Goal: Task Accomplishment & Management: Use online tool/utility

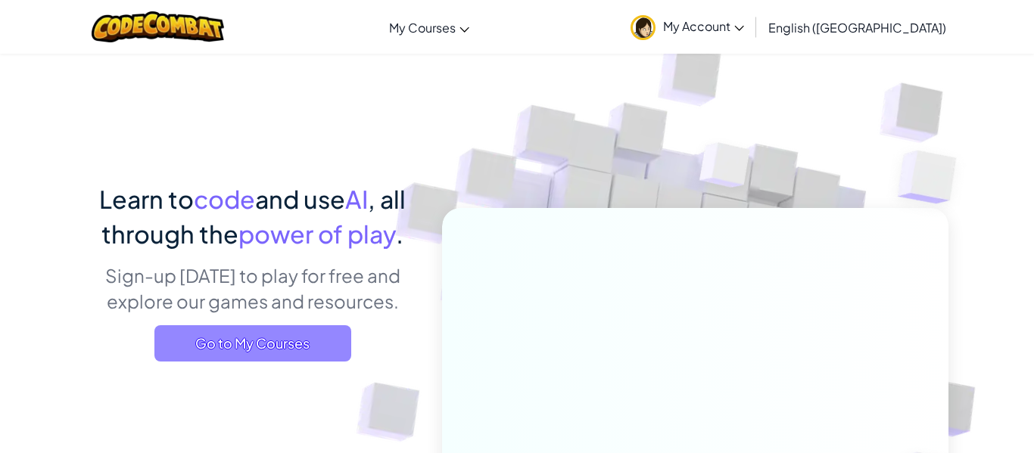
click at [317, 355] on span "Go to My Courses" at bounding box center [252, 344] width 197 height 36
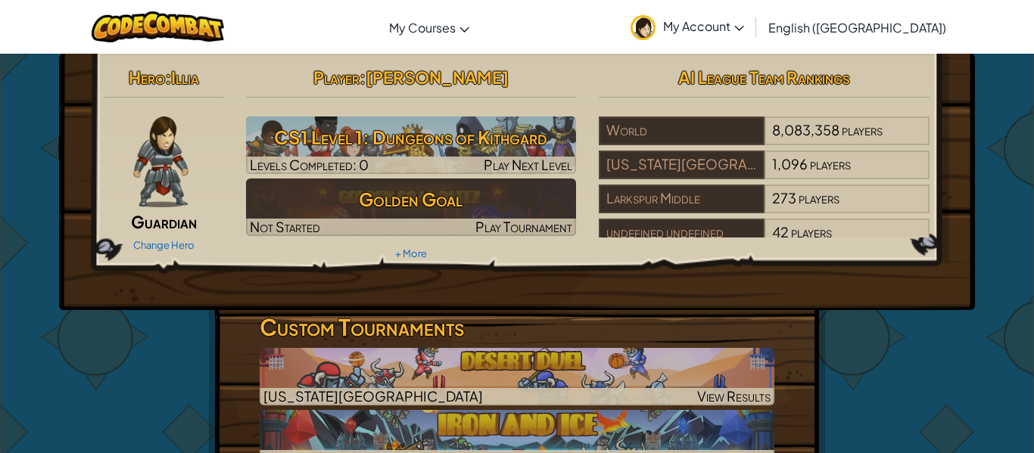
click at [744, 29] on span "My Account" at bounding box center [703, 26] width 81 height 16
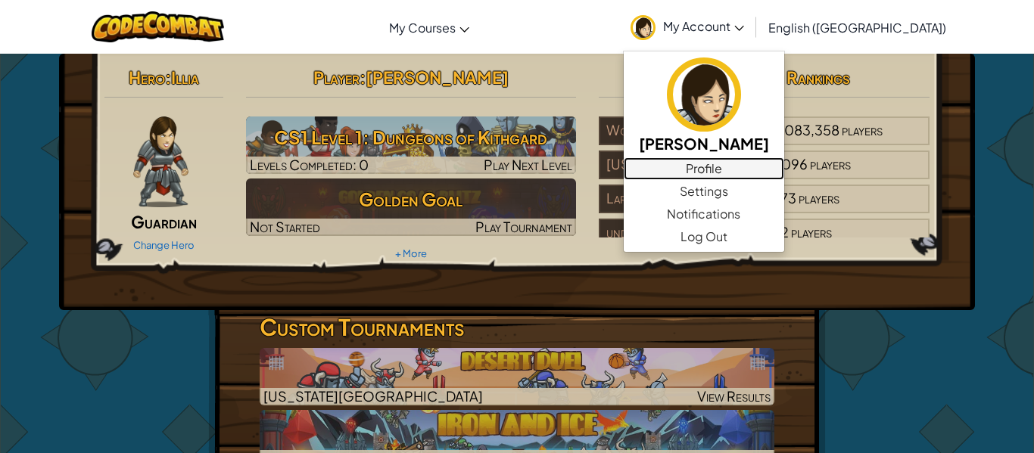
click at [784, 173] on link "Profile" at bounding box center [704, 168] width 161 height 23
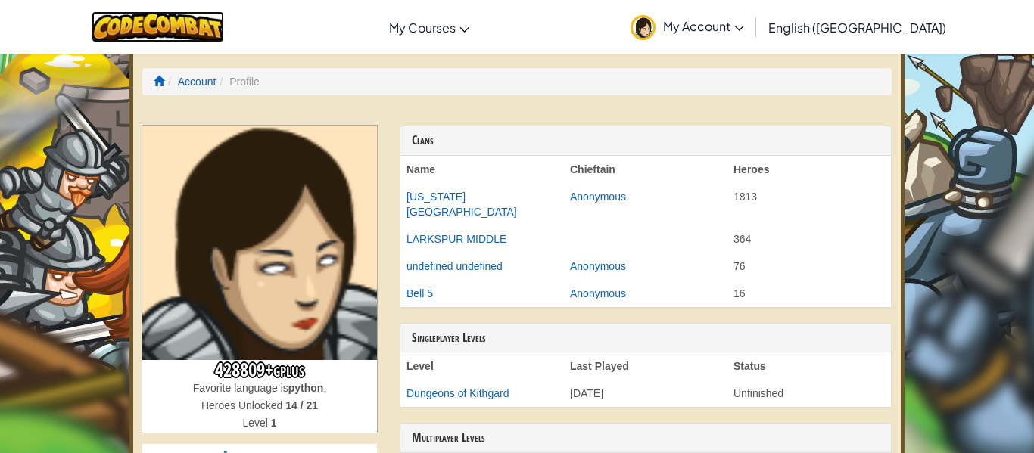
click at [204, 20] on img at bounding box center [158, 26] width 132 height 31
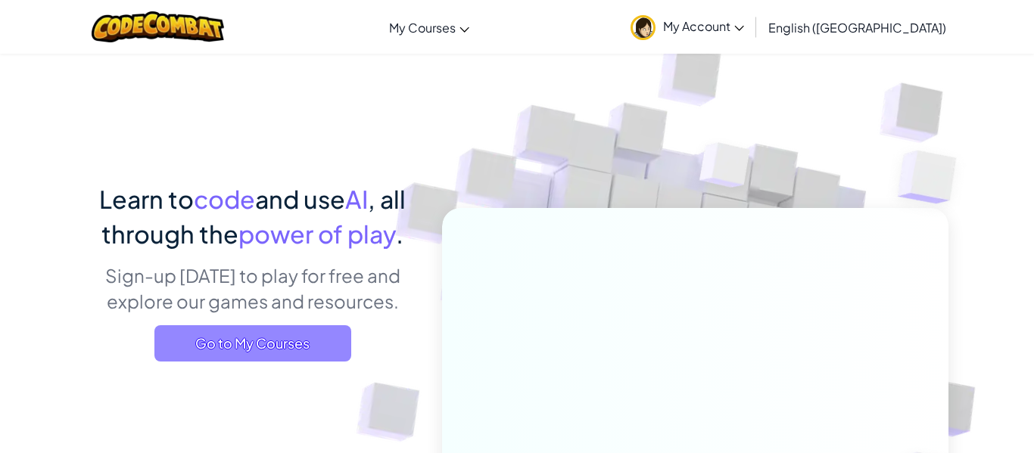
click at [330, 348] on span "Go to My Courses" at bounding box center [252, 344] width 197 height 36
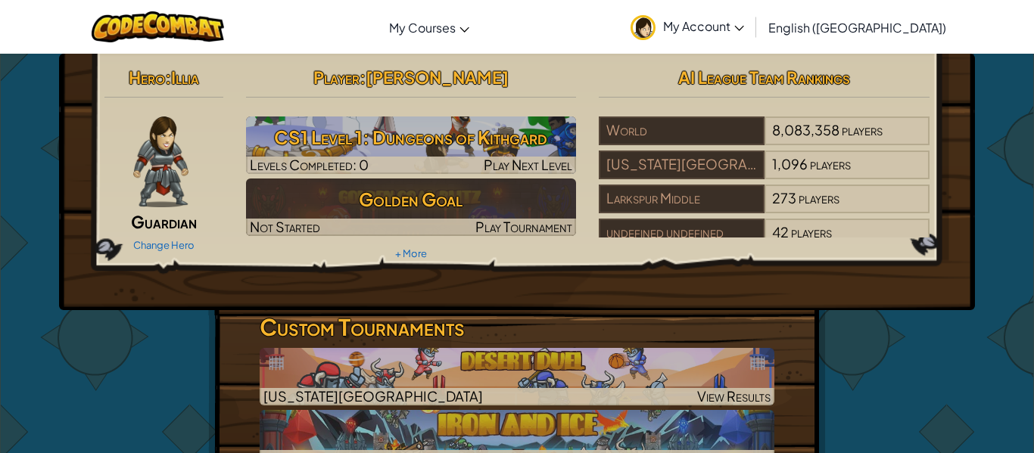
click at [145, 253] on div "Change Hero" at bounding box center [163, 244] width 119 height 24
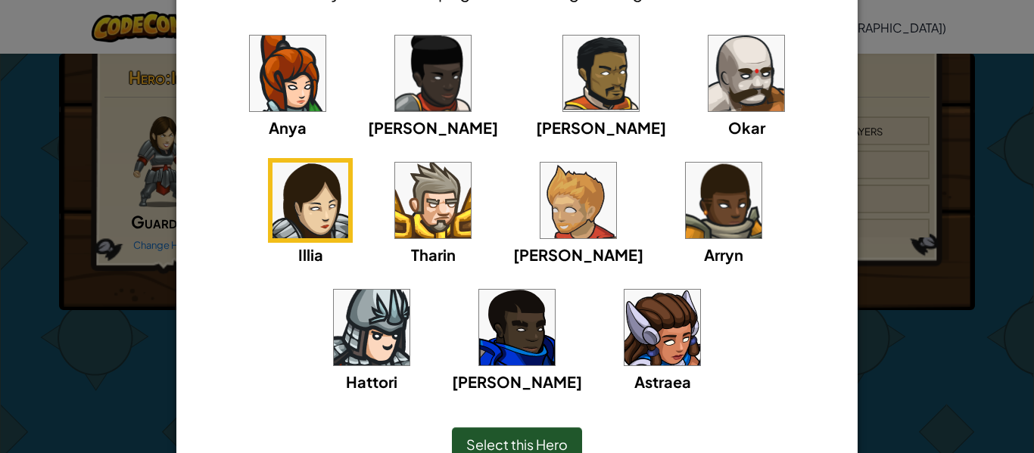
scroll to position [123, 0]
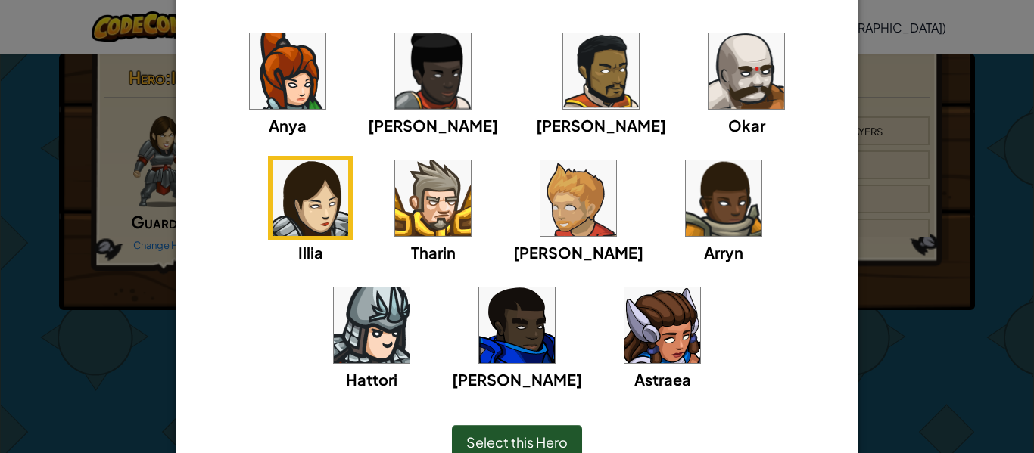
click at [625, 328] on img at bounding box center [663, 326] width 76 height 76
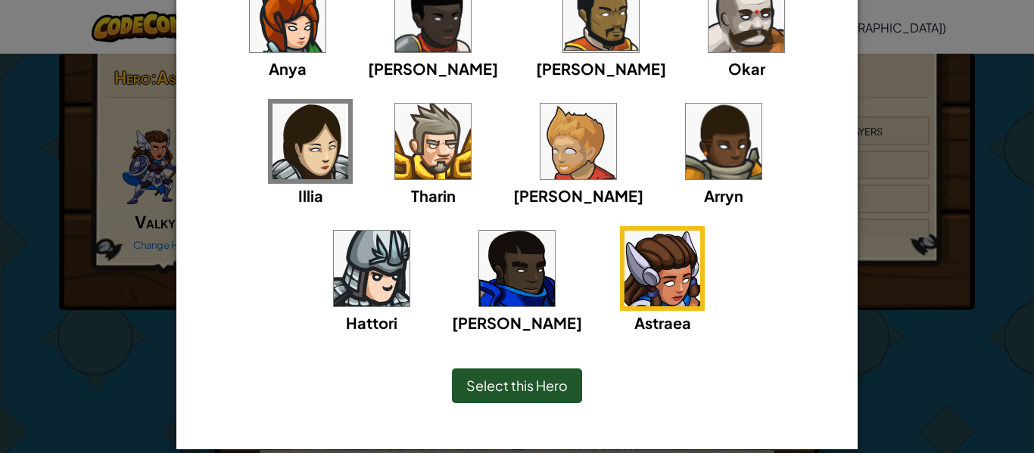
scroll to position [182, 0]
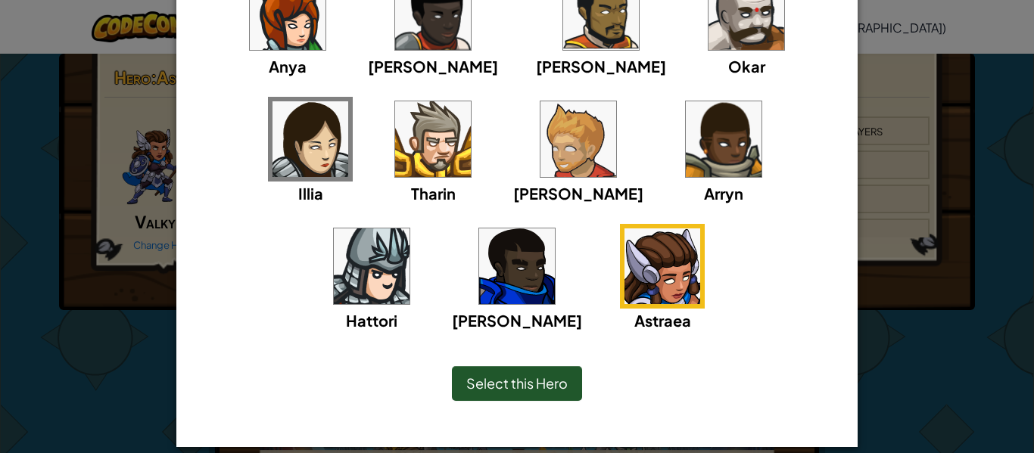
click at [548, 385] on span "Select this Hero" at bounding box center [516, 383] width 101 height 17
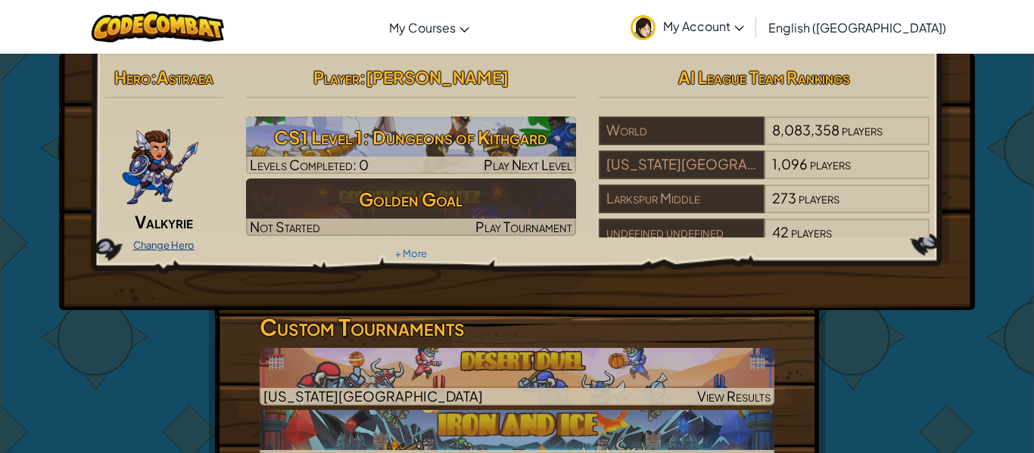
click at [182, 245] on link "Change Hero" at bounding box center [163, 245] width 61 height 12
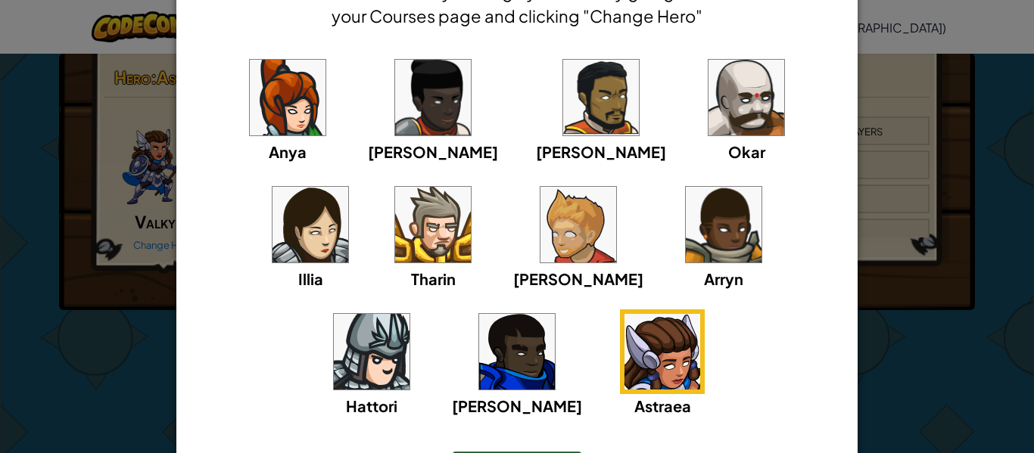
scroll to position [0, 0]
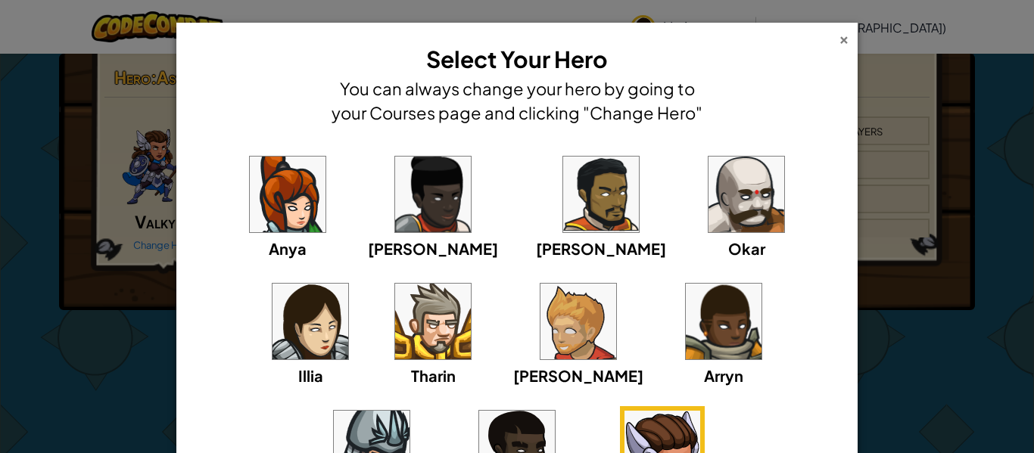
click at [844, 39] on div "×" at bounding box center [844, 38] width 11 height 16
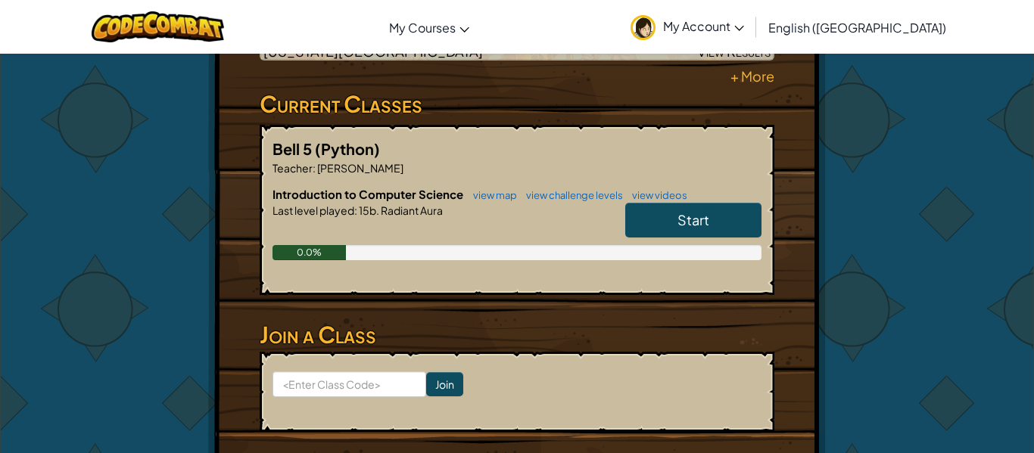
scroll to position [422, 0]
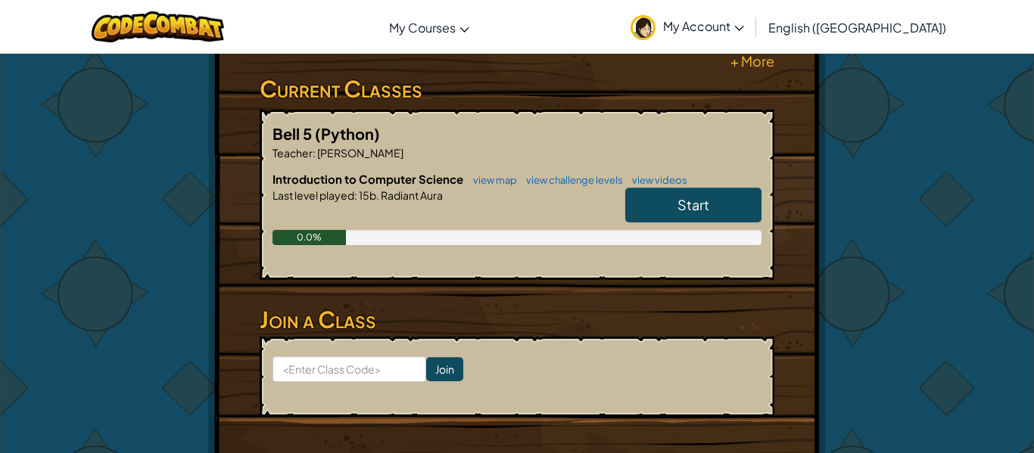
click at [649, 216] on link "Start" at bounding box center [693, 205] width 136 height 35
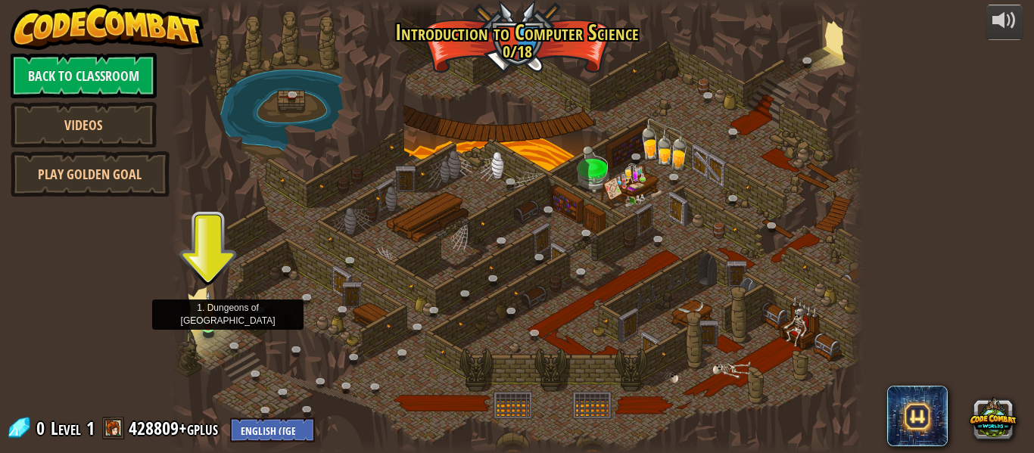
click at [210, 325] on img at bounding box center [209, 309] width 16 height 36
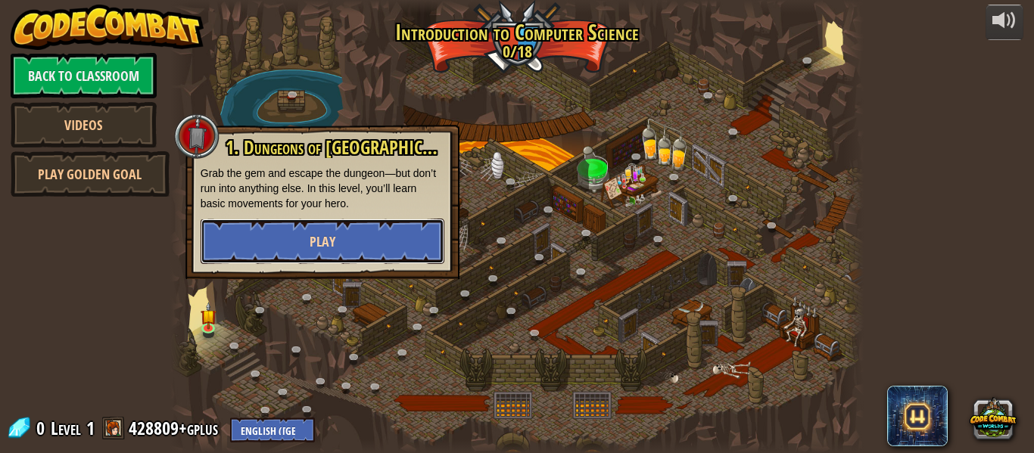
click at [418, 236] on button "Play" at bounding box center [323, 241] width 244 height 45
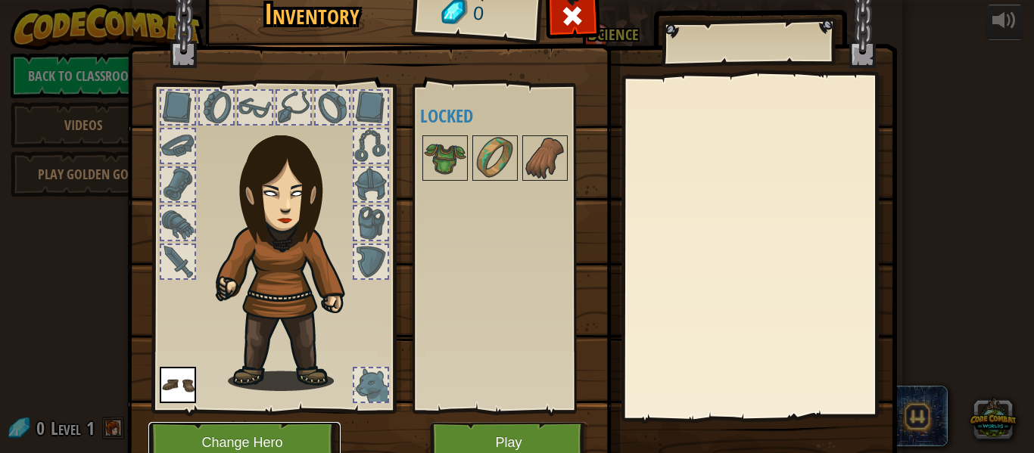
click at [295, 441] on button "Change Hero" at bounding box center [244, 443] width 192 height 42
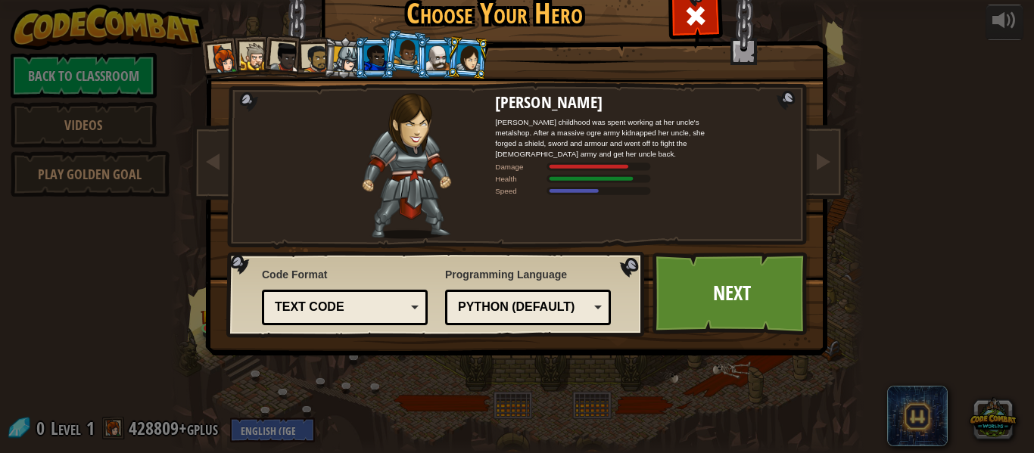
click at [404, 61] on div at bounding box center [407, 52] width 26 height 26
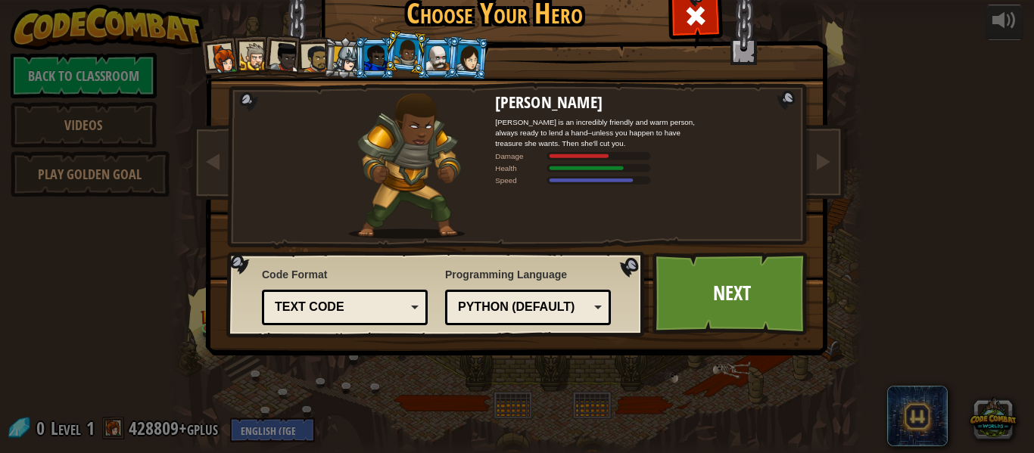
click at [379, 57] on div at bounding box center [375, 57] width 23 height 24
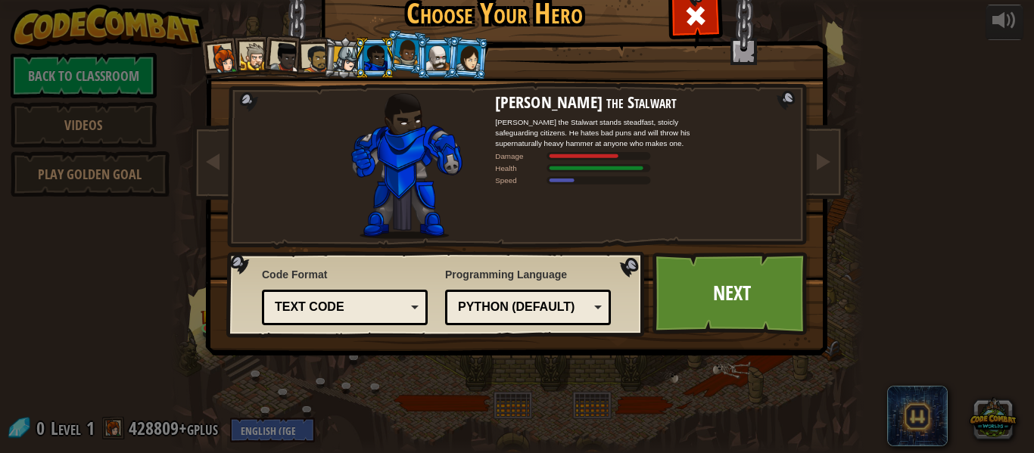
click at [338, 70] on div at bounding box center [346, 59] width 26 height 26
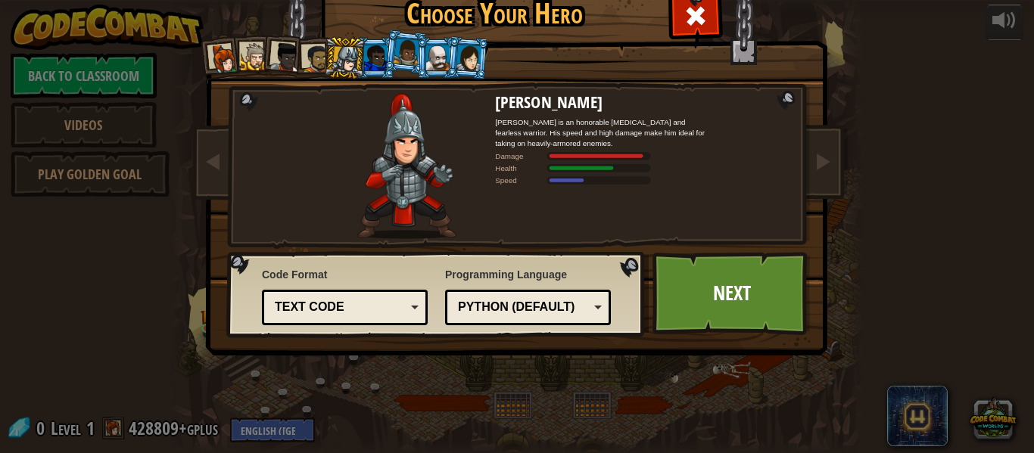
click at [323, 60] on li at bounding box center [344, 57] width 43 height 43
click at [285, 55] on div at bounding box center [285, 57] width 30 height 30
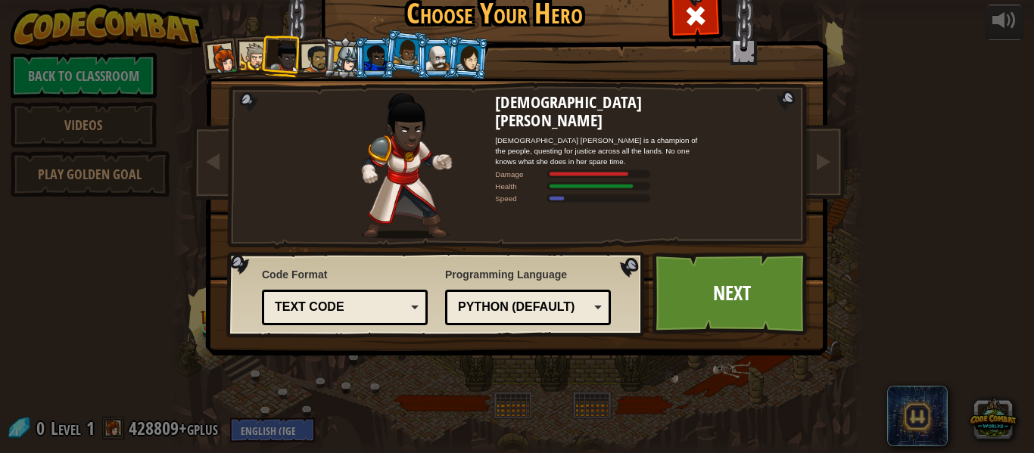
click at [245, 61] on div at bounding box center [255, 57] width 28 height 28
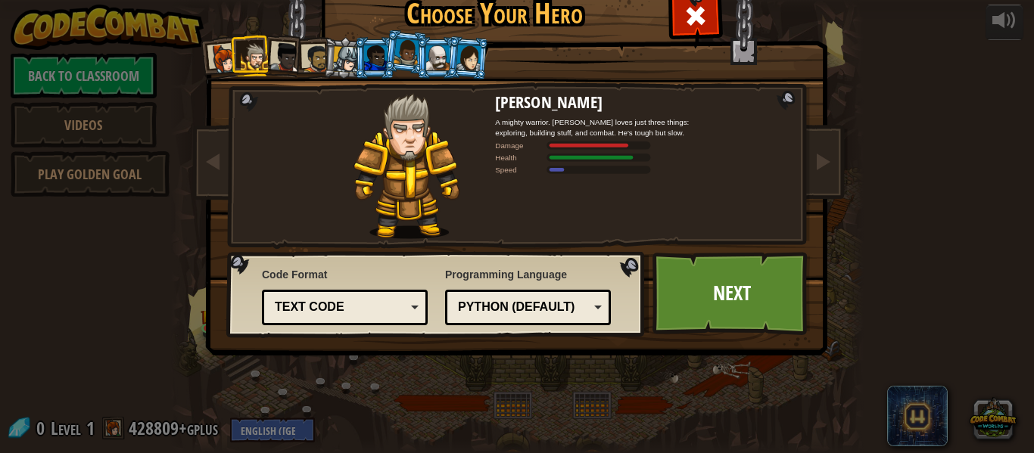
click at [205, 61] on li at bounding box center [220, 58] width 45 height 45
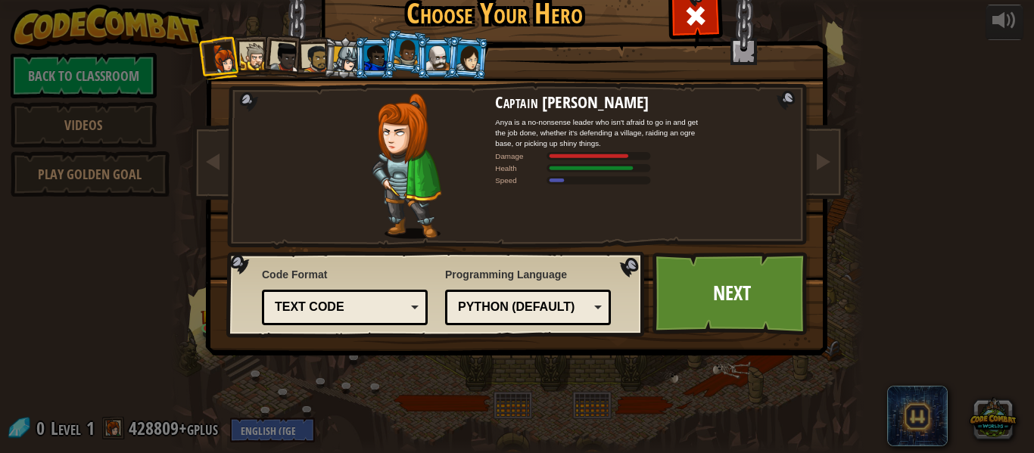
click at [476, 61] on div at bounding box center [468, 58] width 25 height 26
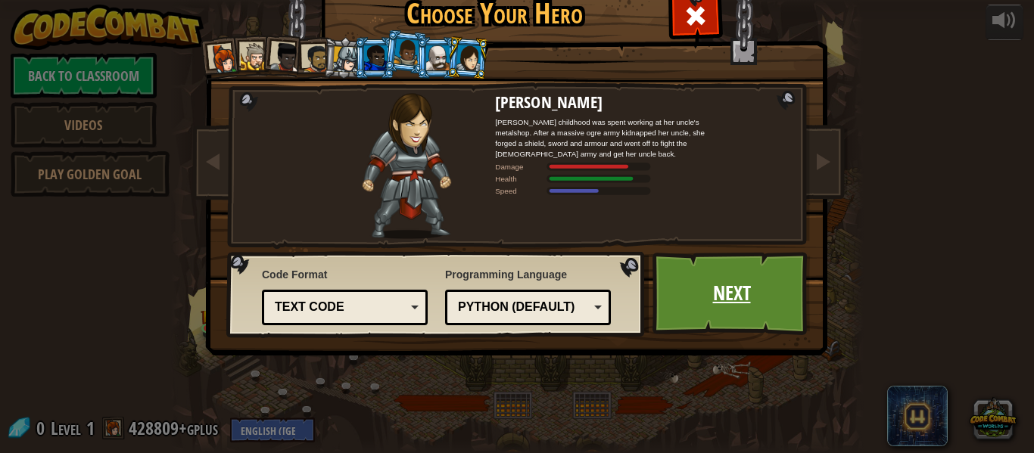
click at [746, 269] on link "Next" at bounding box center [732, 293] width 158 height 83
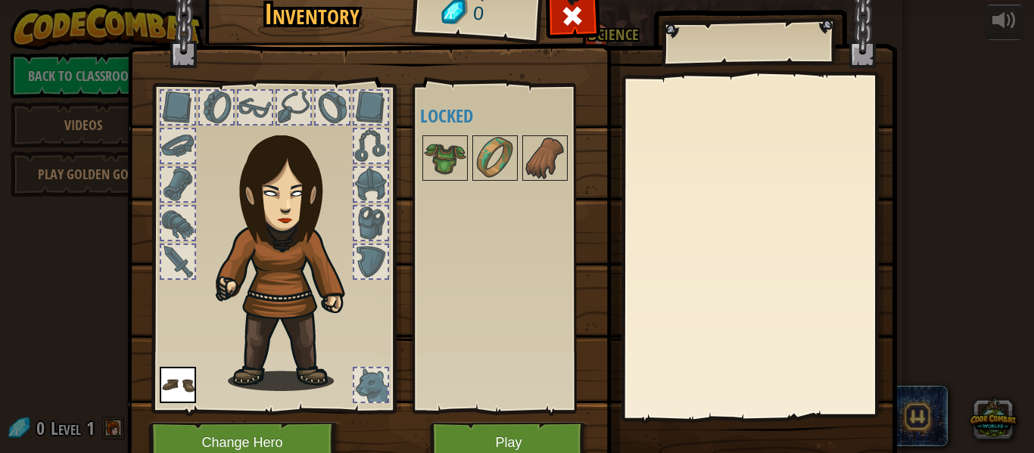
click at [187, 276] on div at bounding box center [177, 261] width 33 height 33
click at [182, 232] on div at bounding box center [177, 223] width 33 height 33
click at [456, 160] on img at bounding box center [445, 158] width 42 height 42
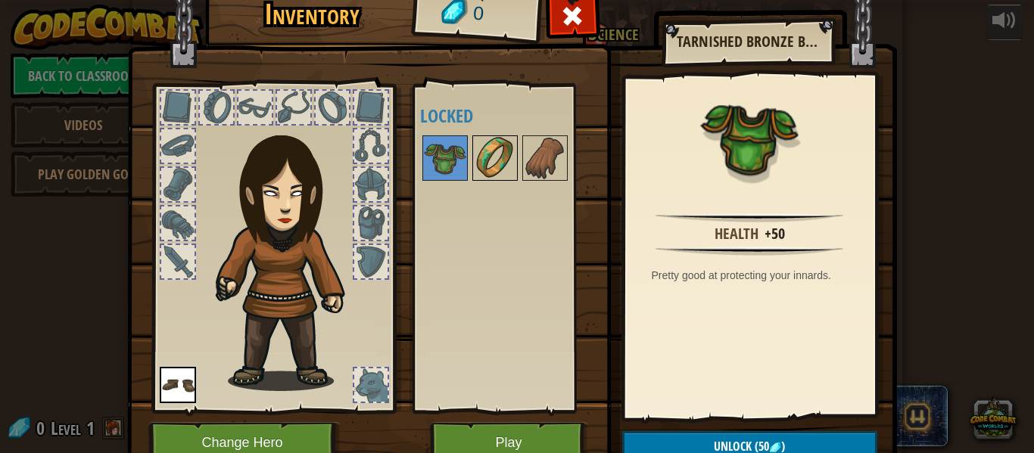
click at [483, 169] on img at bounding box center [495, 158] width 42 height 42
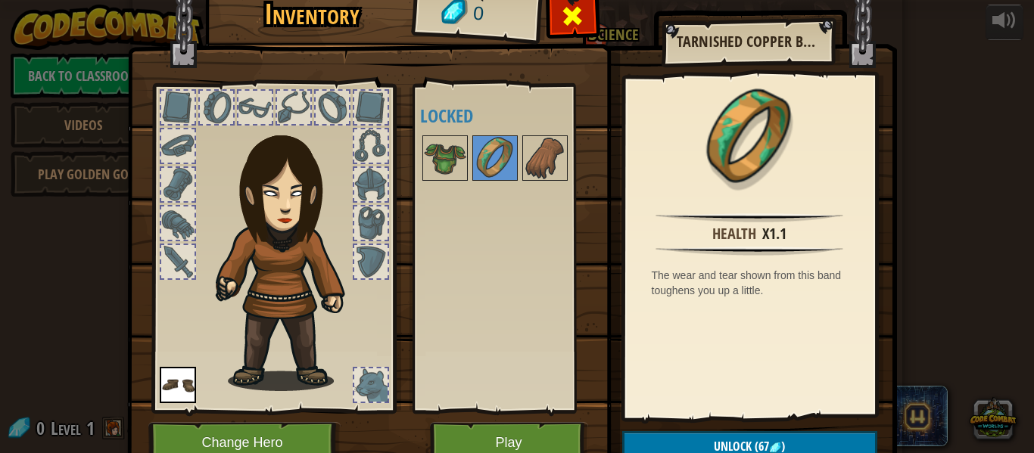
click at [588, 22] on div at bounding box center [573, 20] width 48 height 48
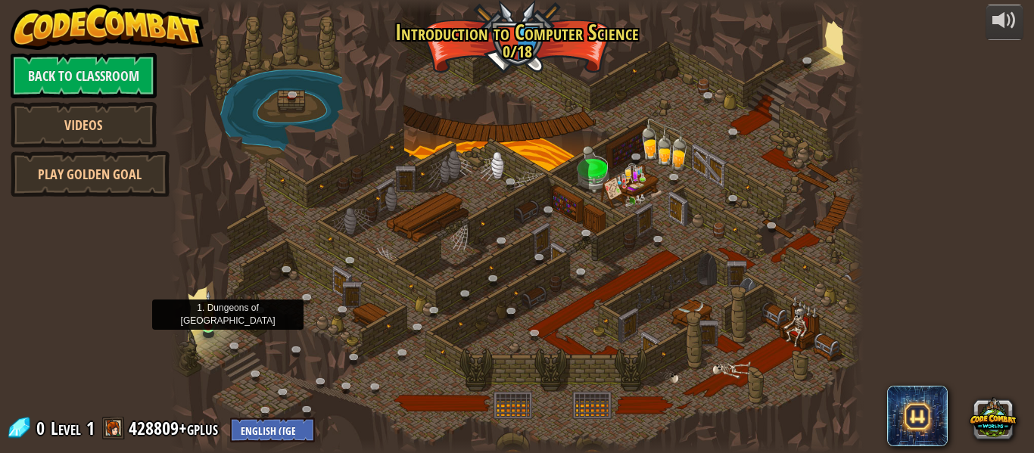
click at [209, 316] on img at bounding box center [209, 309] width 16 height 36
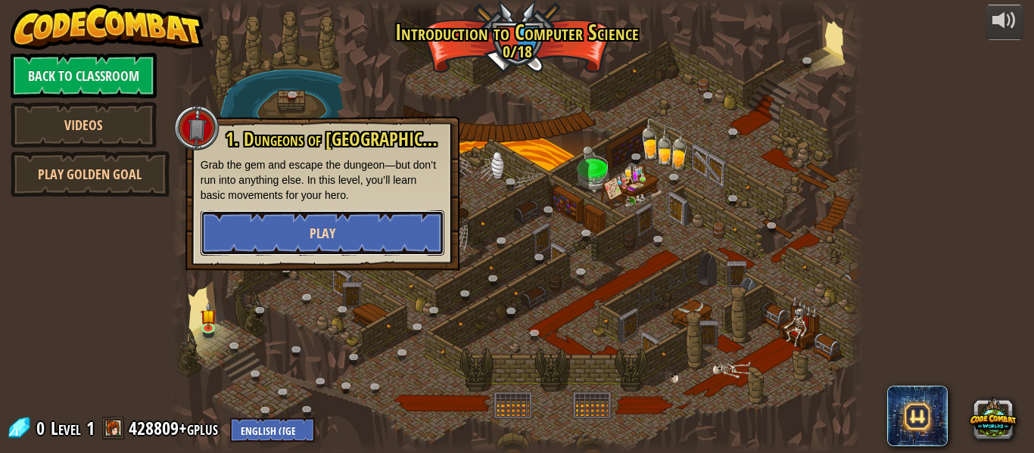
click at [410, 234] on button "Play" at bounding box center [323, 232] width 244 height 45
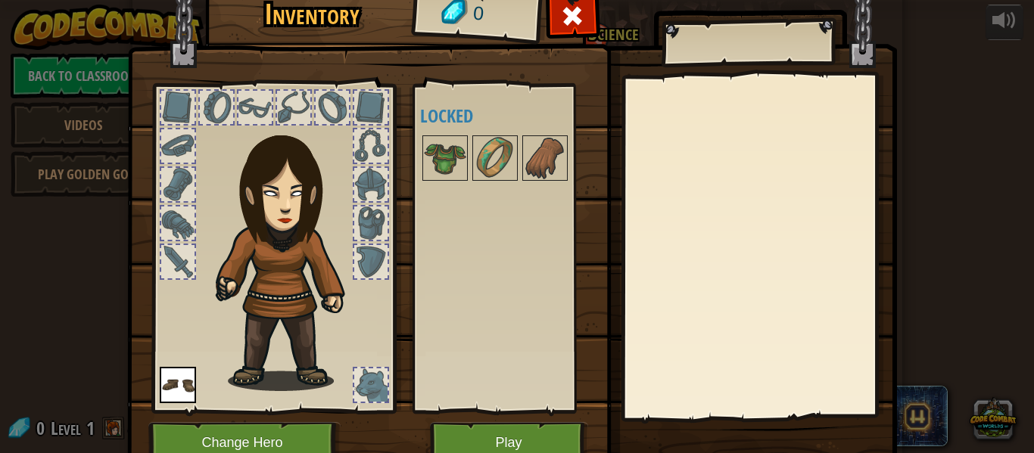
click at [184, 257] on div at bounding box center [177, 261] width 33 height 33
click at [173, 199] on div at bounding box center [177, 184] width 33 height 33
click at [475, 443] on button "Play" at bounding box center [509, 443] width 158 height 42
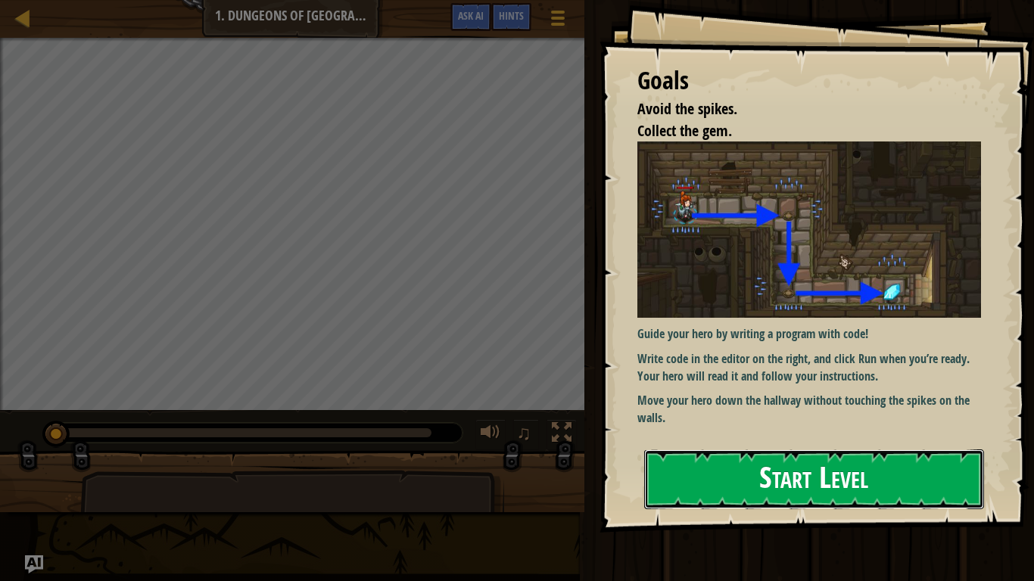
click at [732, 453] on button "Start Level" at bounding box center [814, 480] width 340 height 60
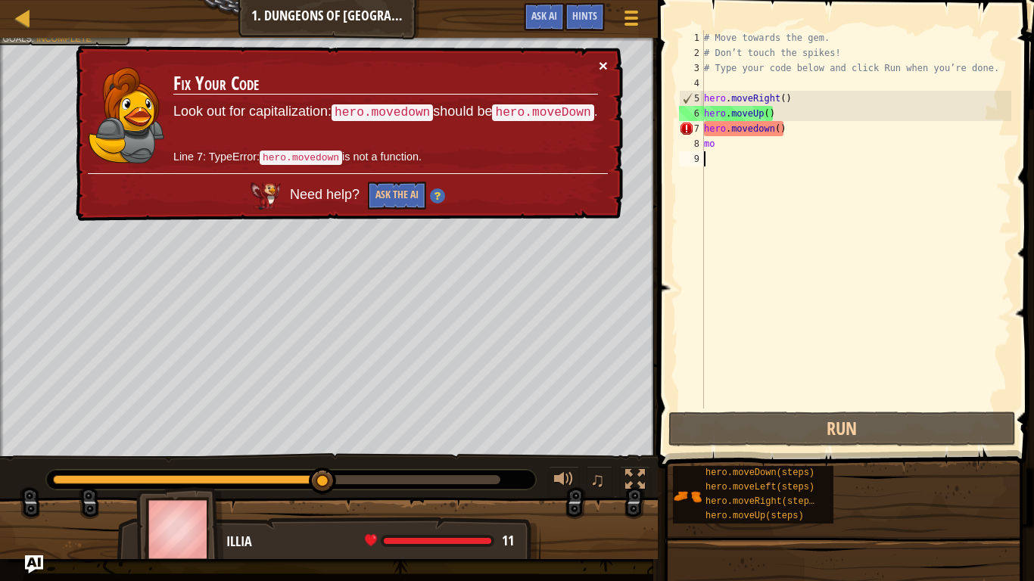
click at [599, 66] on button "×" at bounding box center [603, 66] width 9 height 16
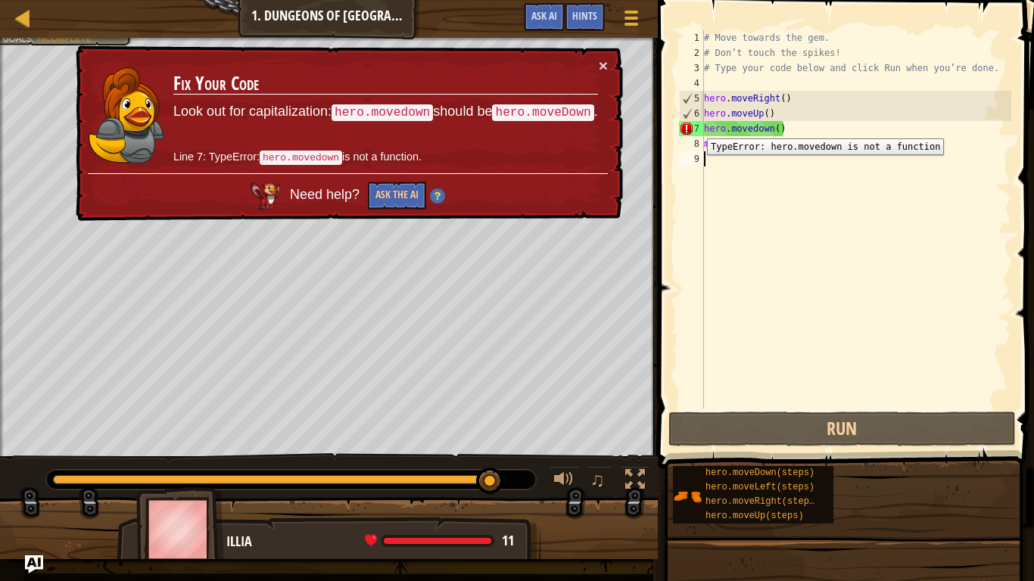
click at [696, 127] on div "7" at bounding box center [691, 128] width 25 height 15
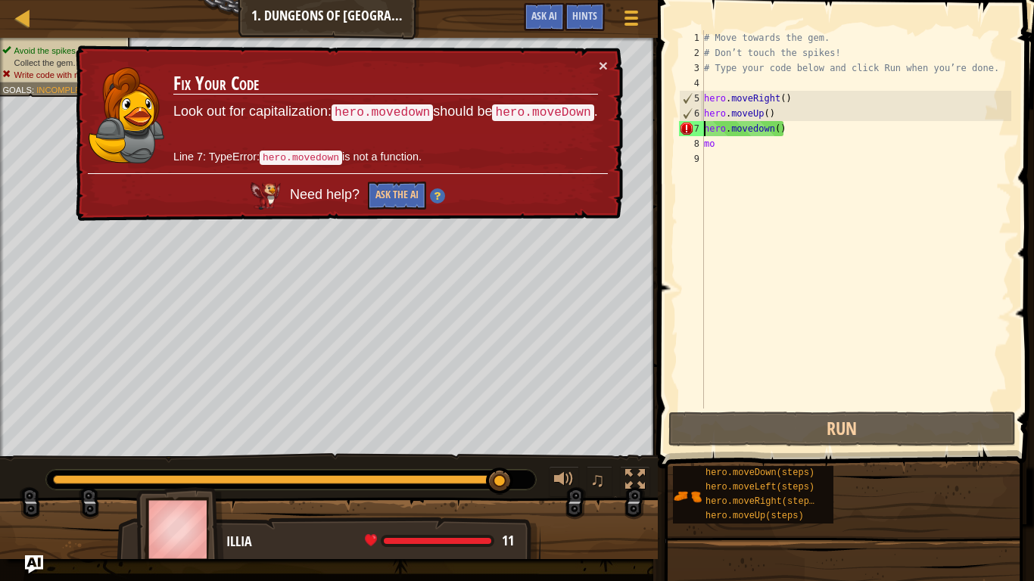
click at [802, 123] on div "# Move towards the gem. # Don’t touch the spikes! # Type your code below and cl…" at bounding box center [856, 234] width 310 height 409
click at [775, 102] on div "# Move towards the gem. # Don’t touch the spikes! # Type your code below and cl…" at bounding box center [856, 234] width 310 height 409
type textarea "hero.moveRight()"
